Goal: Information Seeking & Learning: Learn about a topic

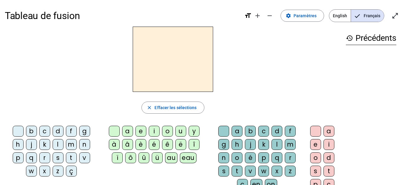
click at [71, 130] on div "f" at bounding box center [71, 131] width 11 height 11
click at [160, 113] on span "button" at bounding box center [173, 107] width 62 height 14
click at [313, 19] on span "Paramètres" at bounding box center [304, 15] width 23 height 7
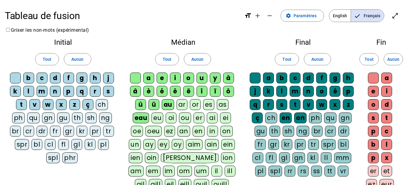
click at [56, 129] on div "fr" at bounding box center [55, 131] width 11 height 11
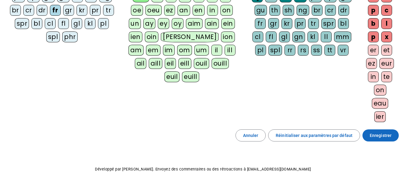
click at [369, 137] on span at bounding box center [380, 135] width 36 height 14
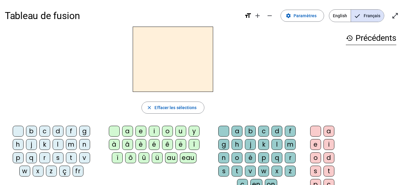
click at [79, 173] on div "fr" at bounding box center [77, 171] width 11 height 11
click at [143, 144] on div "è" at bounding box center [140, 144] width 11 height 11
click at [288, 154] on div "r" at bounding box center [289, 157] width 11 height 11
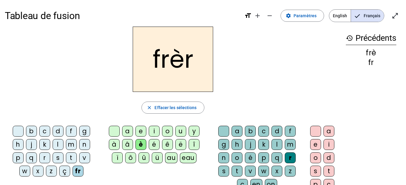
click at [319, 144] on div "e" at bounding box center [315, 144] width 11 height 11
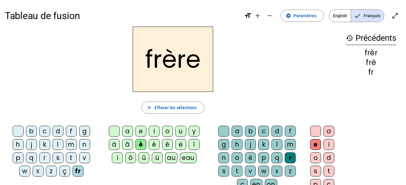
click at [16, 156] on div "p" at bounding box center [18, 157] width 11 height 11
click at [74, 145] on div "m" at bounding box center [71, 144] width 11 height 11
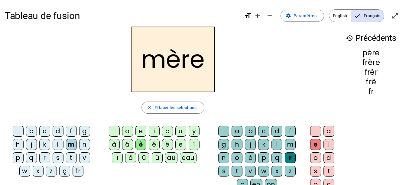
click at [87, 130] on div "g" at bounding box center [84, 131] width 11 height 11
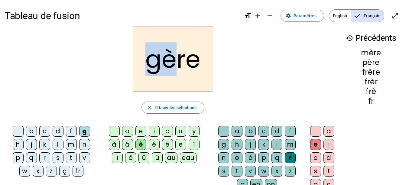
drag, startPoint x: 142, startPoint y: 64, endPoint x: 176, endPoint y: 66, distance: 34.5
click at [176, 66] on h2 "gère" at bounding box center [173, 59] width 80 height 65
drag, startPoint x: 176, startPoint y: 66, endPoint x: 170, endPoint y: 82, distance: 17.9
click at [170, 82] on h2 "gère" at bounding box center [173, 59] width 80 height 65
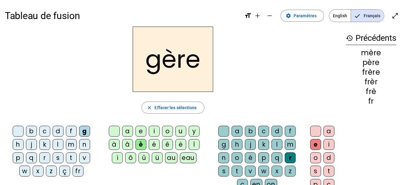
click at [129, 131] on div "a" at bounding box center [127, 131] width 11 height 11
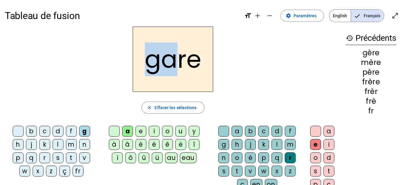
drag, startPoint x: 145, startPoint y: 66, endPoint x: 170, endPoint y: 65, distance: 25.1
click at [170, 65] on h2 "gare" at bounding box center [173, 59] width 80 height 65
click at [67, 72] on div "gare" at bounding box center [173, 59] width 336 height 65
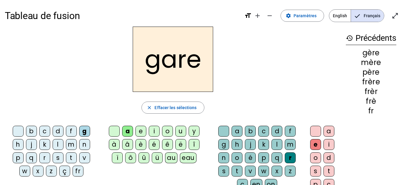
drag, startPoint x: 222, startPoint y: 142, endPoint x: 106, endPoint y: 80, distance: 131.2
click at [222, 142] on div "g" at bounding box center [223, 144] width 11 height 11
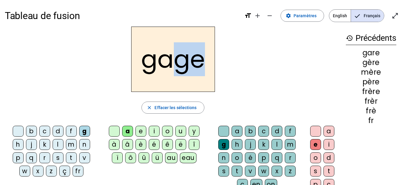
drag, startPoint x: 179, startPoint y: 66, endPoint x: 199, endPoint y: 67, distance: 20.2
click at [199, 67] on h2 "gage" at bounding box center [173, 59] width 84 height 65
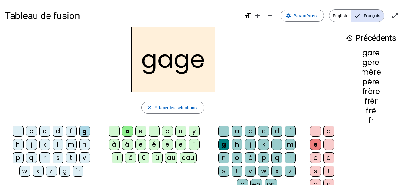
click at [37, 95] on div "gage close Effacer les sélections b c d f g h j k l m n p q r s t v w x z ç fr …" at bounding box center [173, 124] width 336 height 194
drag, startPoint x: 61, startPoint y: 156, endPoint x: 54, endPoint y: 153, distance: 7.6
click at [61, 156] on div "s" at bounding box center [58, 157] width 11 height 11
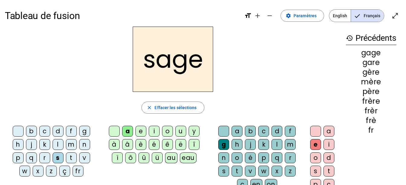
click at [18, 159] on div "p" at bounding box center [18, 157] width 11 height 11
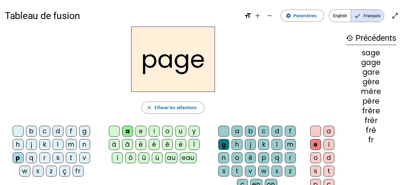
click at [154, 133] on div "i" at bounding box center [154, 131] width 11 height 11
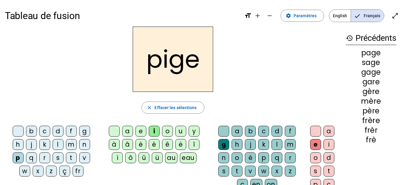
click at [71, 130] on div "f" at bounding box center [71, 131] width 11 height 11
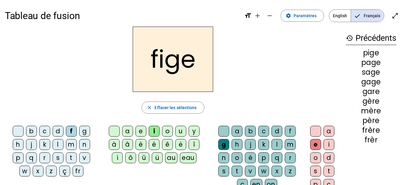
drag, startPoint x: 275, startPoint y: 173, endPoint x: 281, endPoint y: 79, distance: 93.8
click at [276, 171] on div "x" at bounding box center [276, 171] width 11 height 11
